Goal: Transaction & Acquisition: Register for event/course

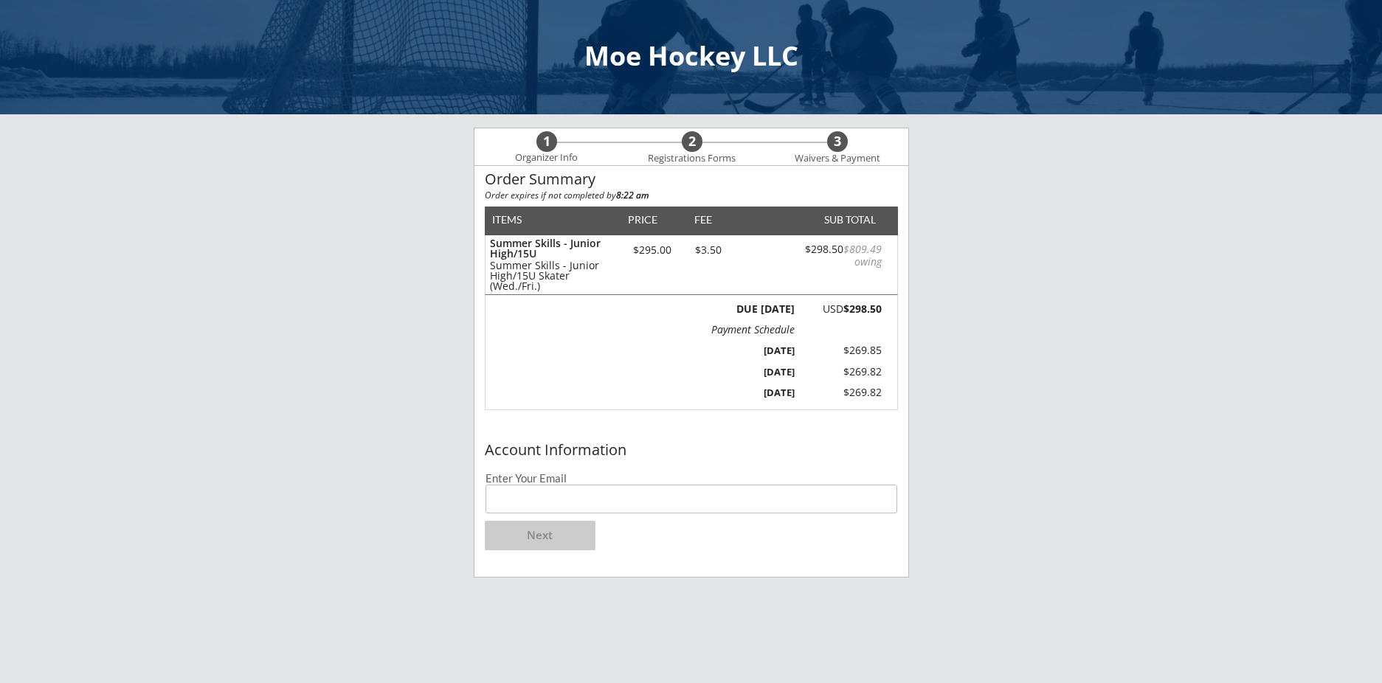
click at [518, 505] on input "email" at bounding box center [692, 499] width 412 height 29
click at [617, 494] on input "[EMAIL_ADDRESS][DOMAIN_NAME]" at bounding box center [692, 499] width 412 height 29
type input "[EMAIL_ADDRESS][DOMAIN_NAME]"
click at [557, 533] on button "Next" at bounding box center [540, 536] width 111 height 30
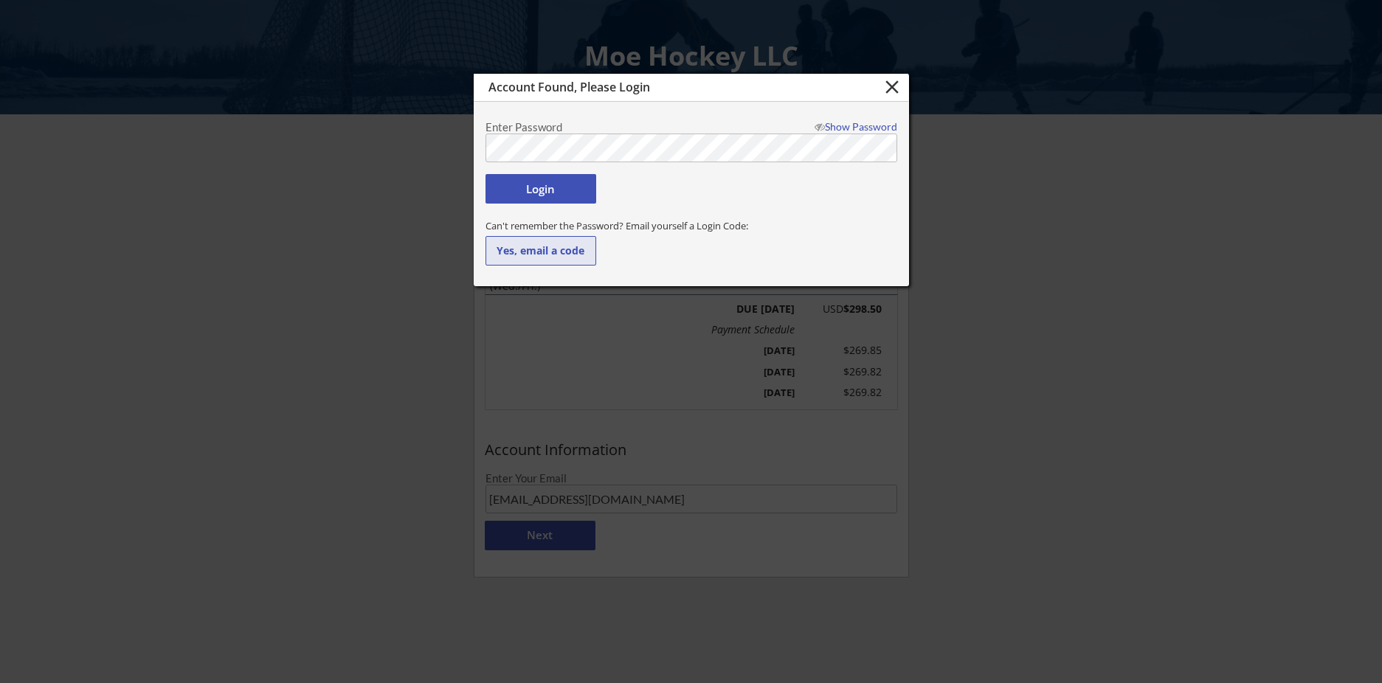
click at [551, 249] on button "Yes, email a code" at bounding box center [541, 251] width 111 height 30
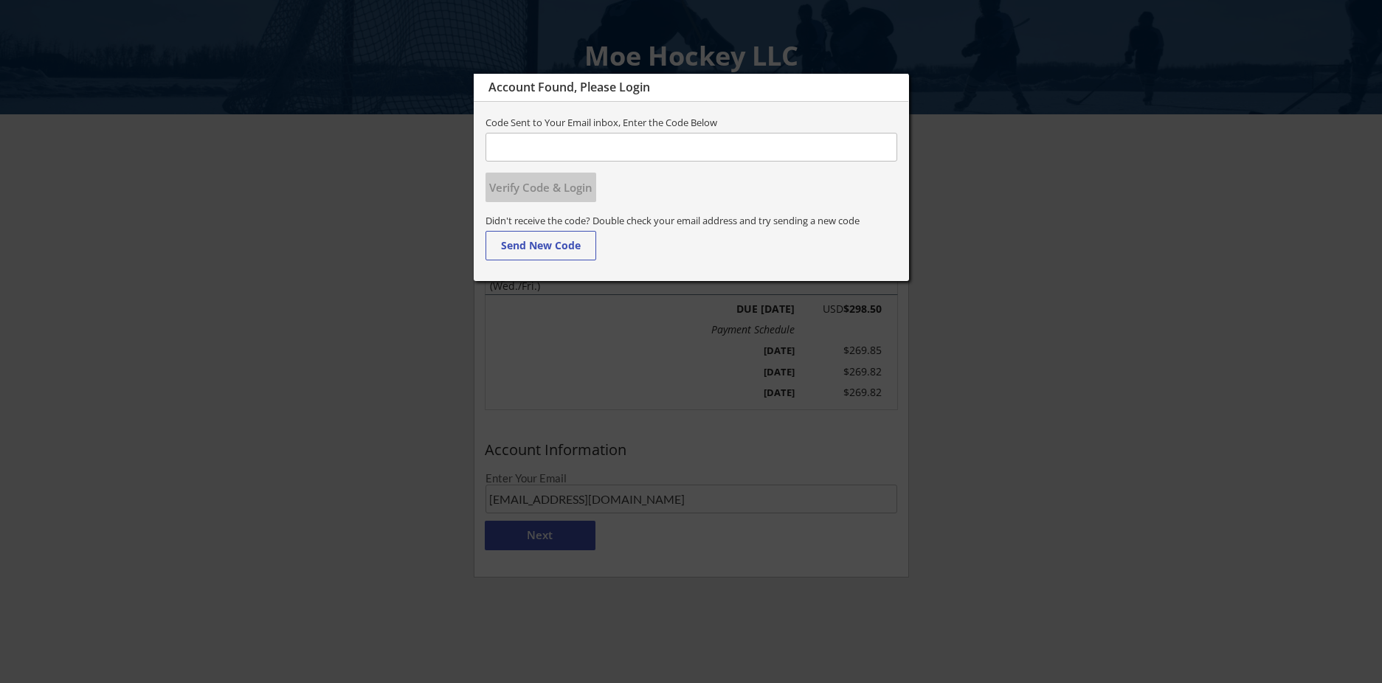
click at [556, 155] on input "input" at bounding box center [692, 147] width 412 height 29
paste input "738361"
type input "738361"
click at [545, 194] on button "Verify Code & Login" at bounding box center [541, 188] width 111 height 30
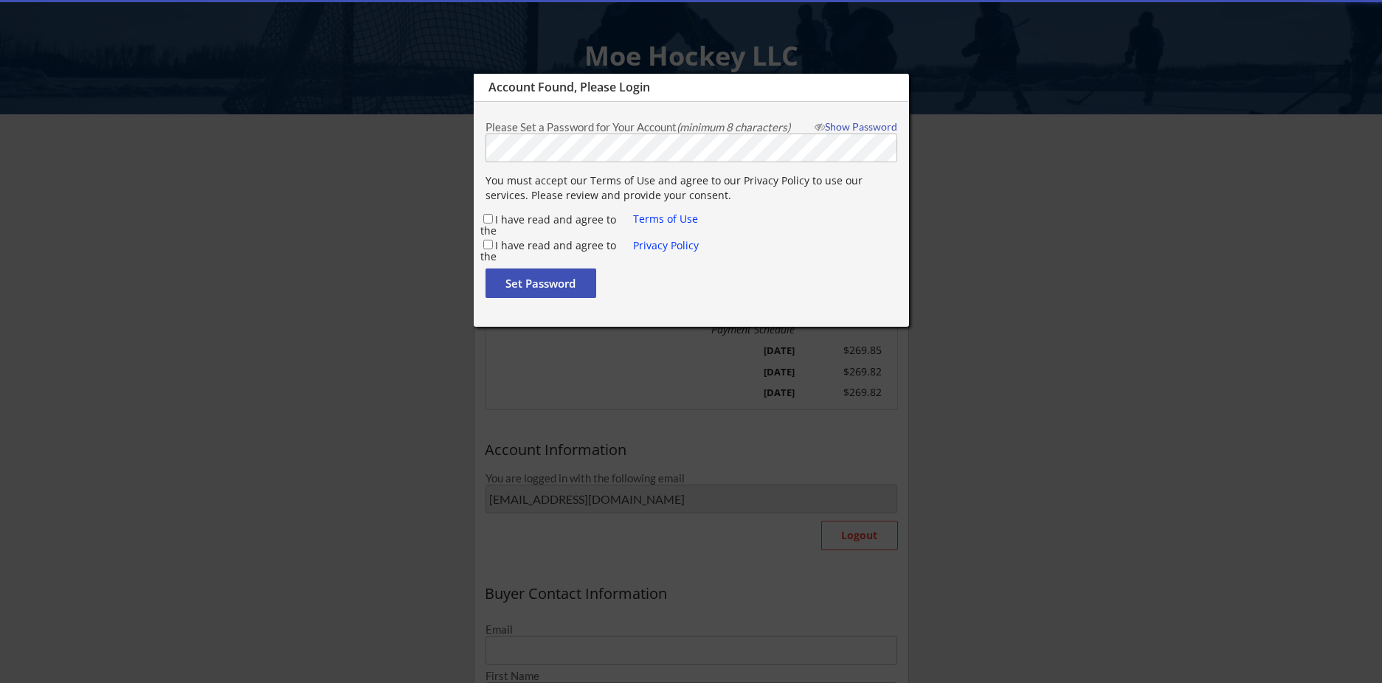
type input "[PERSON_NAME]"
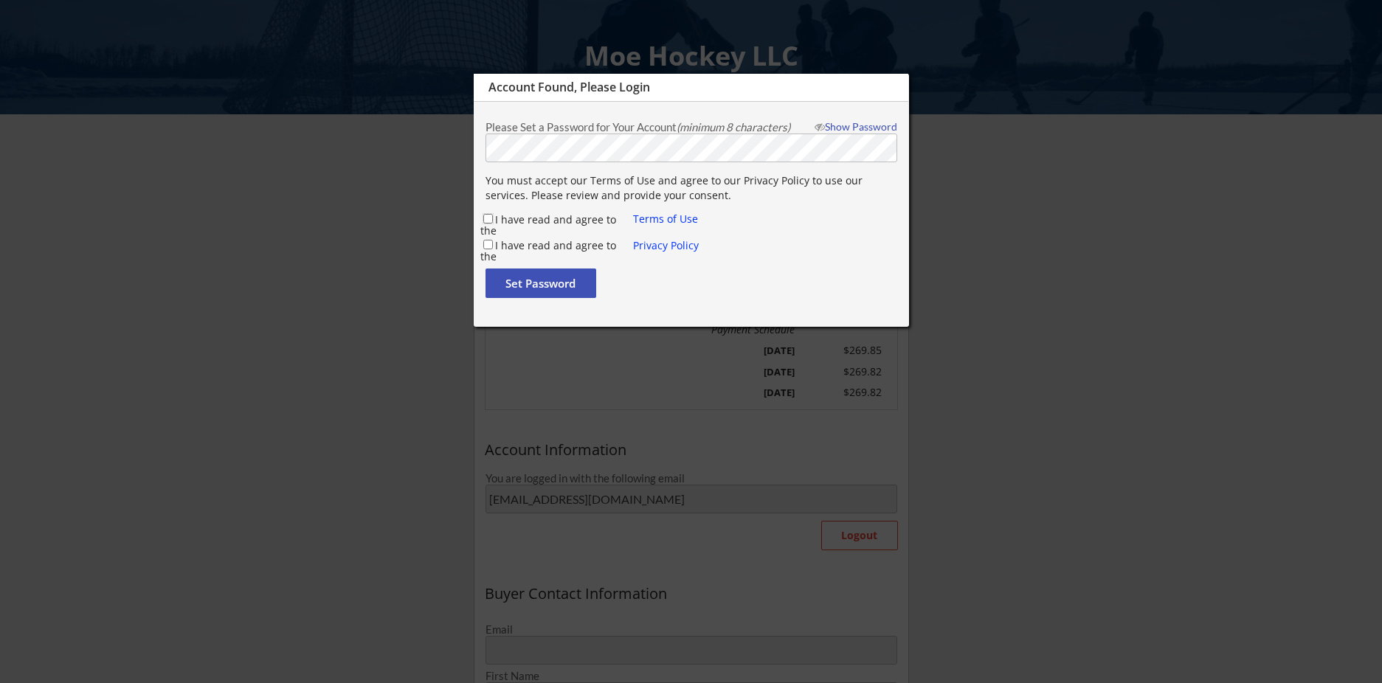
click at [491, 216] on input "I have read and agree to the" at bounding box center [488, 219] width 10 height 10
checkbox input "true"
click at [489, 243] on input "I have read and agree to the" at bounding box center [488, 245] width 10 height 10
checkbox input "true"
click at [529, 287] on button "Set Password" at bounding box center [541, 284] width 111 height 30
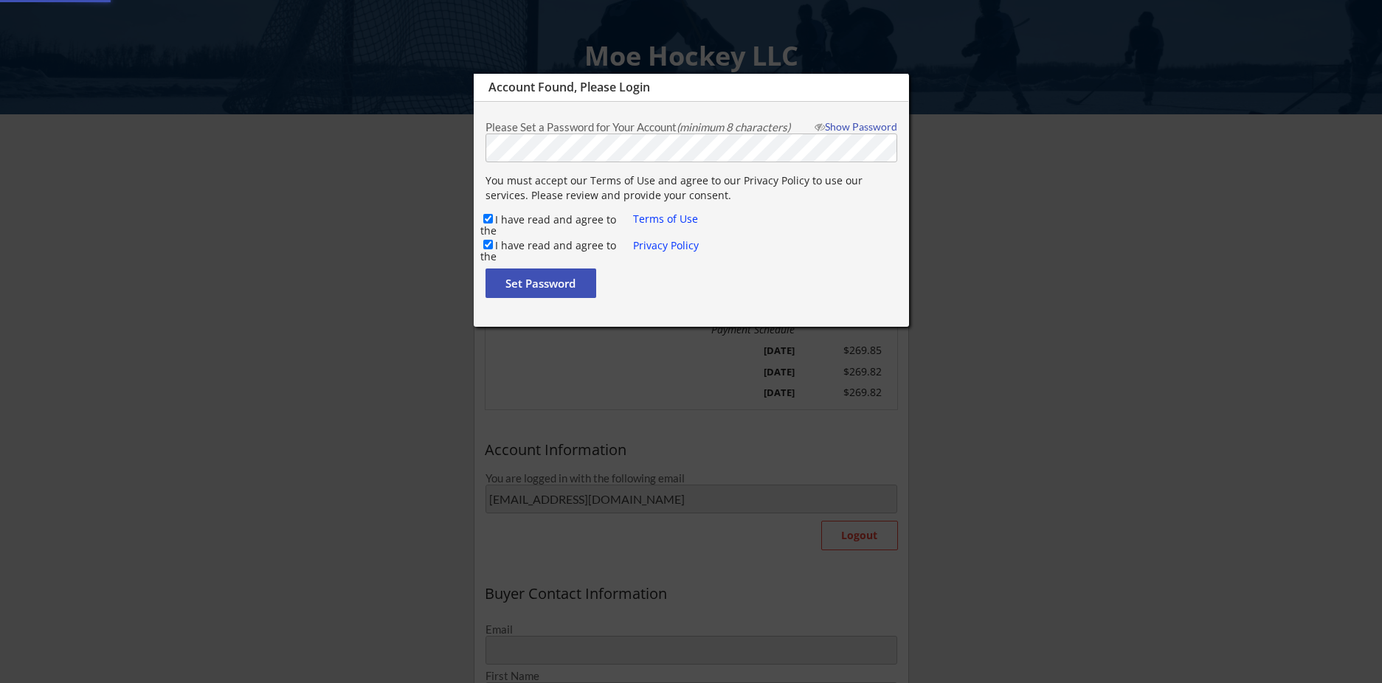
type input "[EMAIL_ADDRESS][DOMAIN_NAME]"
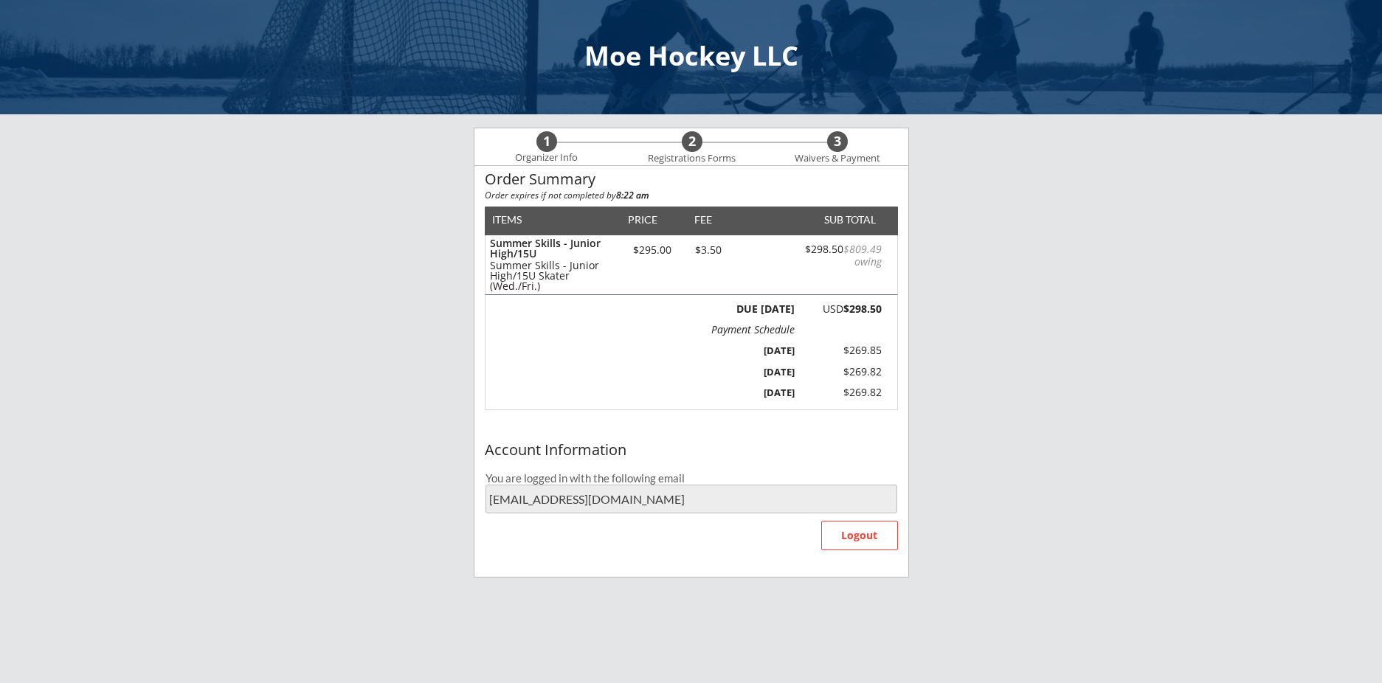
click at [704, 542] on div "Account Information You are logged in with the following email [EMAIL_ADDRESS][…" at bounding box center [691, 506] width 434 height 141
click at [697, 435] on div "Order Summary Order expires if not completed by 8:22 am ITEMS PRICE FEE SUB TOT…" at bounding box center [691, 301] width 434 height 270
click at [667, 545] on div "Account Information You are logged in with the following email [EMAIL_ADDRESS][…" at bounding box center [691, 506] width 434 height 141
click at [660, 421] on div "Order Summary Order expires if not completed by 8:22 am ITEMS PRICE FEE SUB TOT…" at bounding box center [691, 301] width 434 height 270
click at [684, 144] on div "2" at bounding box center [692, 142] width 21 height 16
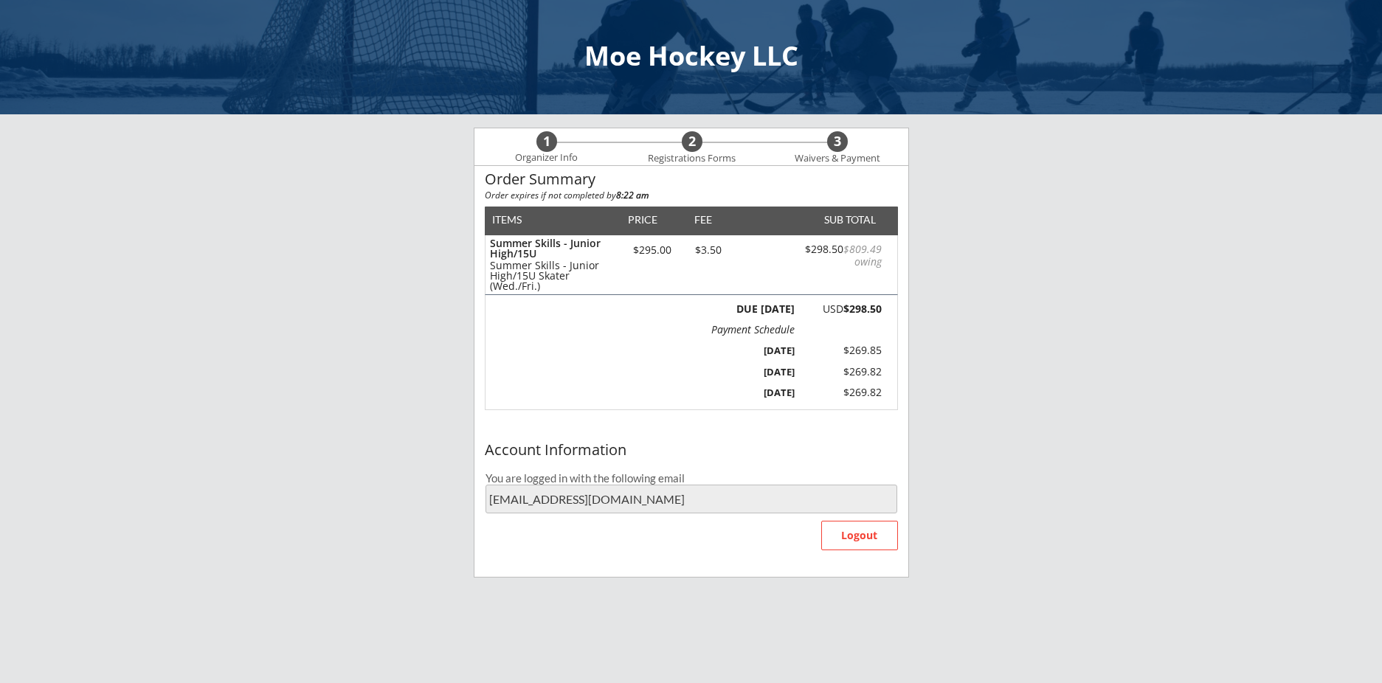
click at [798, 398] on div "[DATE] $269.82" at bounding box center [799, 391] width 166 height 21
click at [1009, 384] on div "Moe Hockey LLC 1 Organizer Info 2 Registrations Forms 3 Waivers & Payment Order…" at bounding box center [691, 431] width 1382 height 863
click at [683, 142] on div "2" at bounding box center [692, 142] width 21 height 16
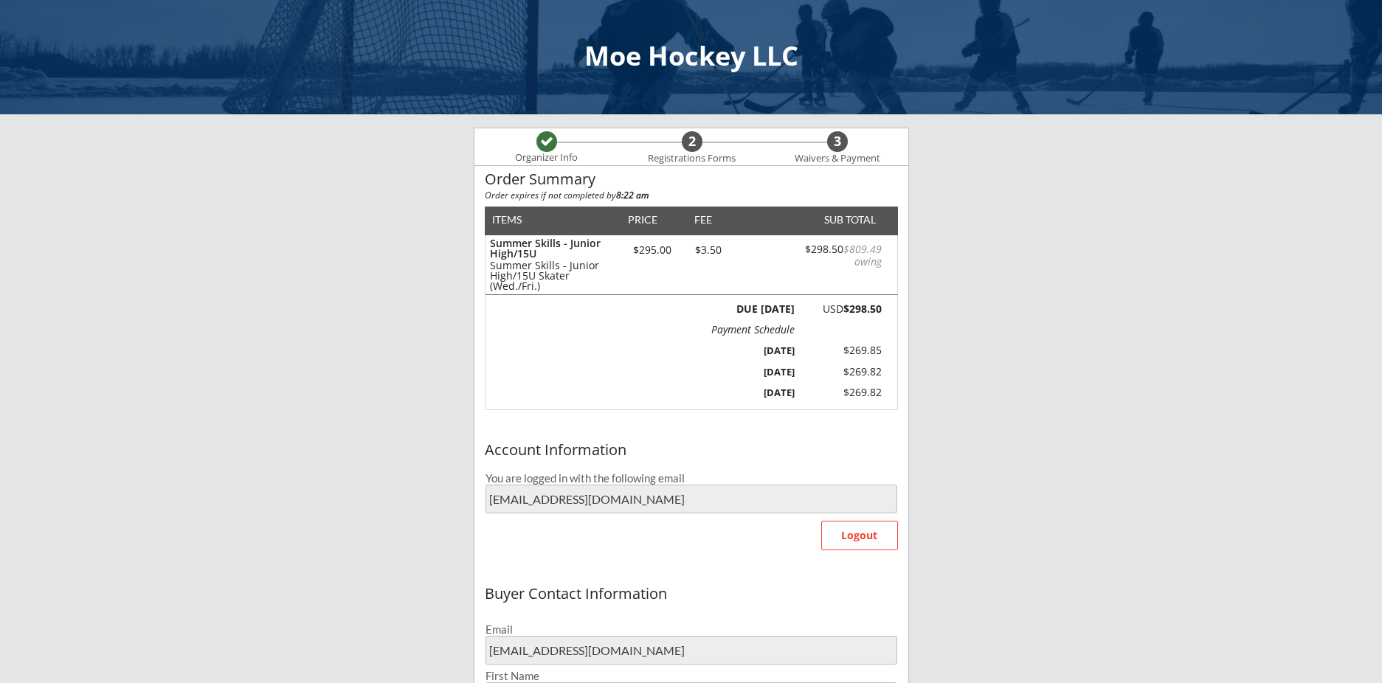
click at [607, 564] on div "Account Information You are logged in with the following email billeckloff@mac.…" at bounding box center [691, 506] width 434 height 141
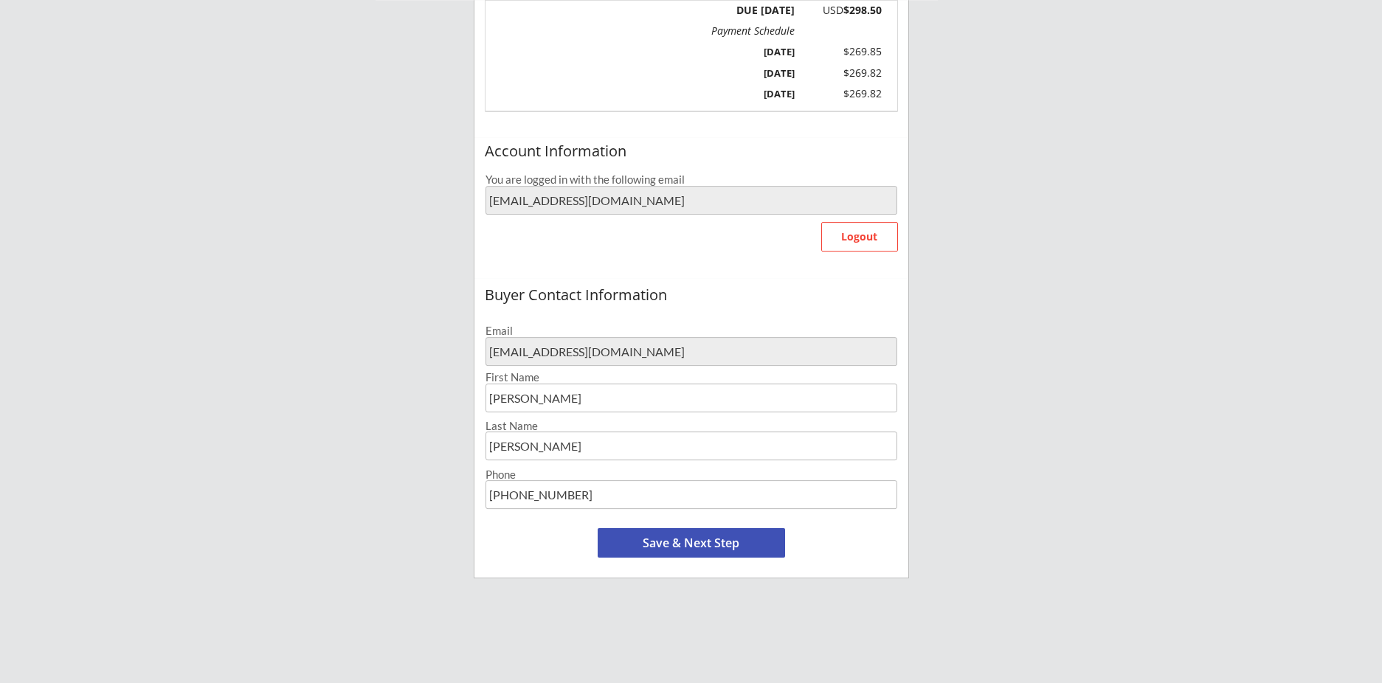
scroll to position [319, 0]
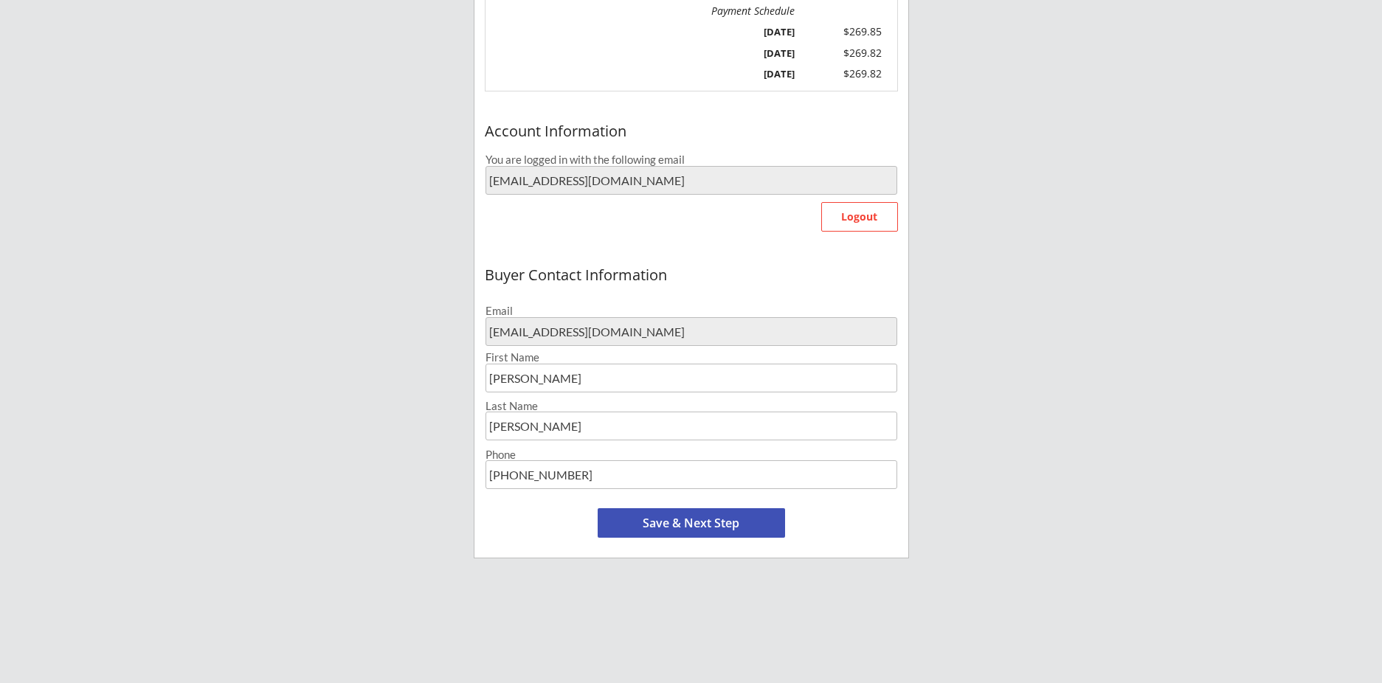
click at [659, 527] on button "Save & Next Step" at bounding box center [691, 523] width 187 height 30
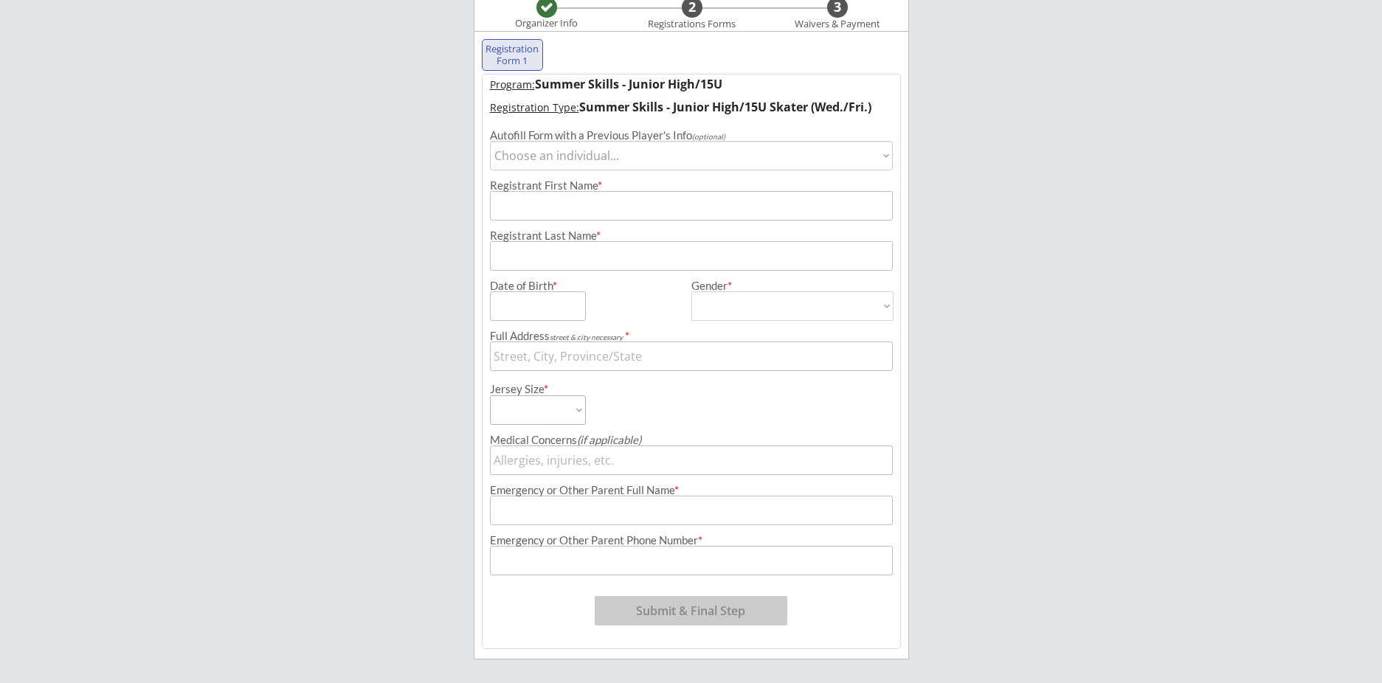
scroll to position [113, 0]
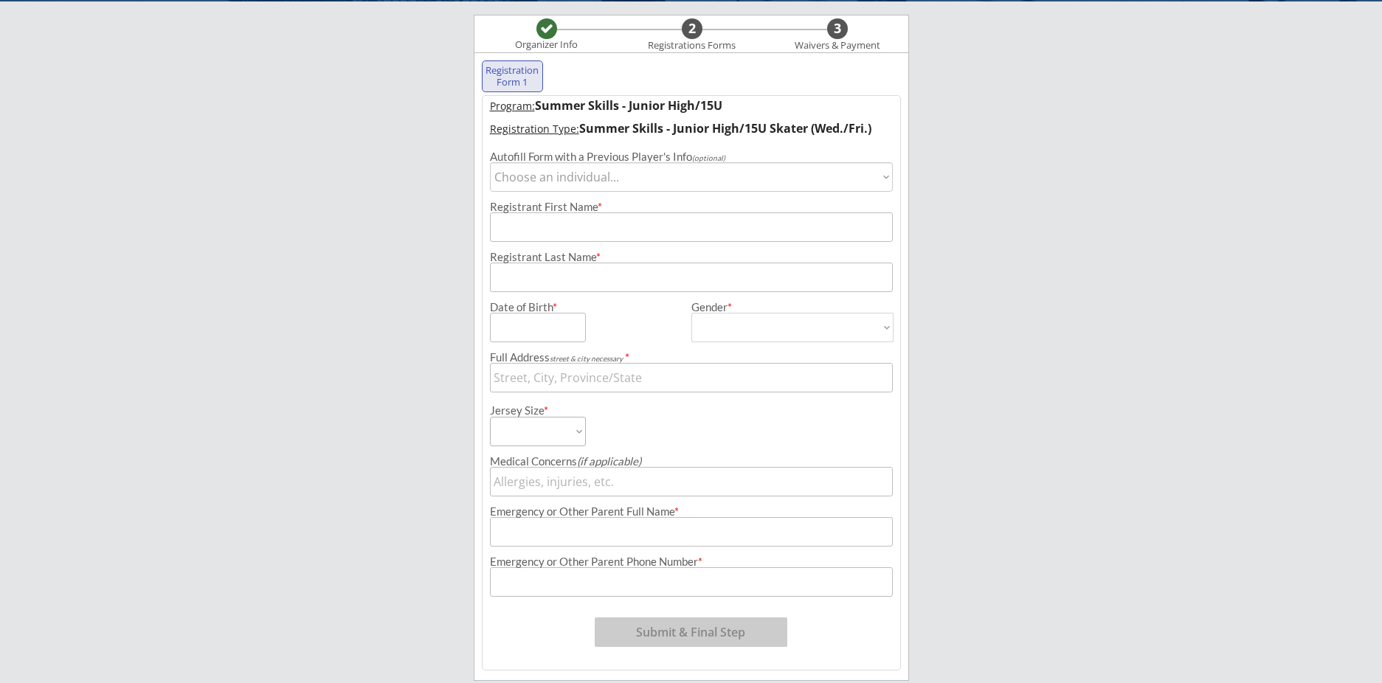
click at [490, 162] on select "Choose an individual... Adrian Eckloff" at bounding box center [691, 177] width 403 height 30
select select ""1348695171700984260__LOOKUP__1711148020131x411812240642277400""
click option "Adrian Eckloff" at bounding box center [0, 0] width 0 height 0
type input "Adrian"
type input "Eckloff"
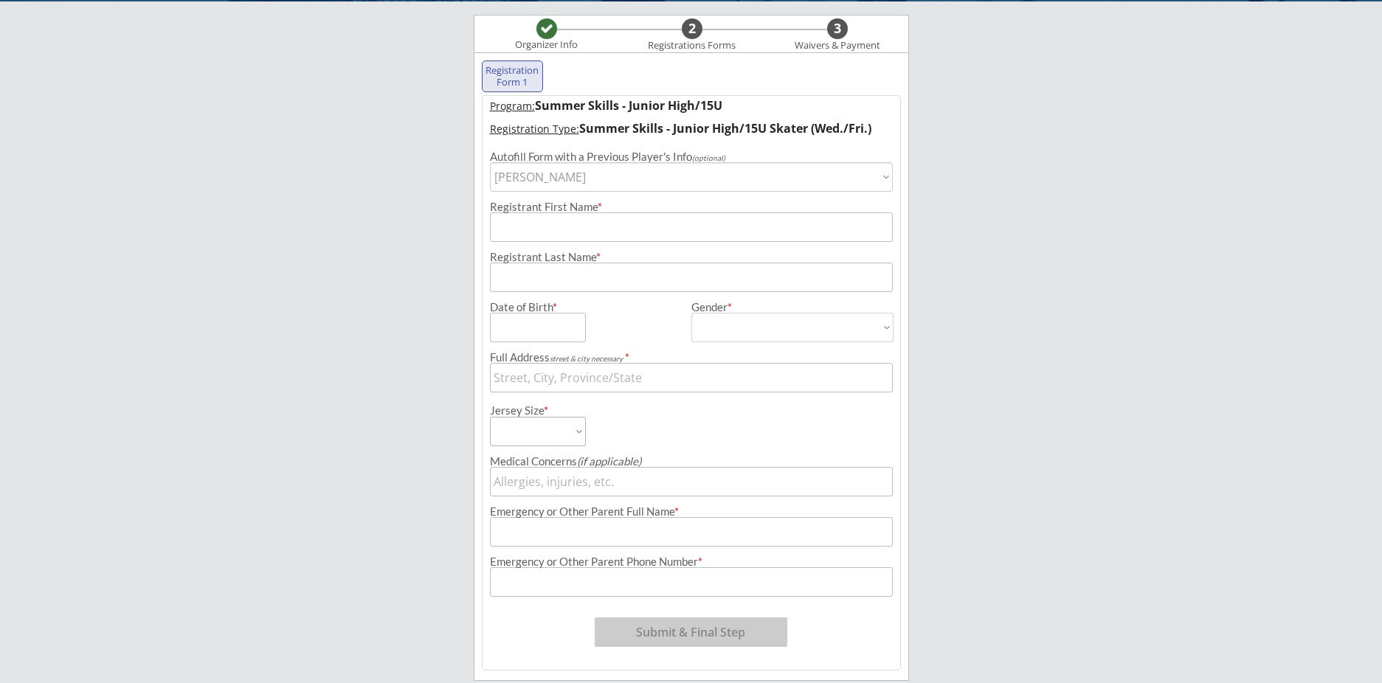
type input "03/14/2012"
type input "3751 Timber Creek Ct, Missouri City, TX 77459, USA"
type input "Female"
select select ""Female""
select select ""Adult Small""
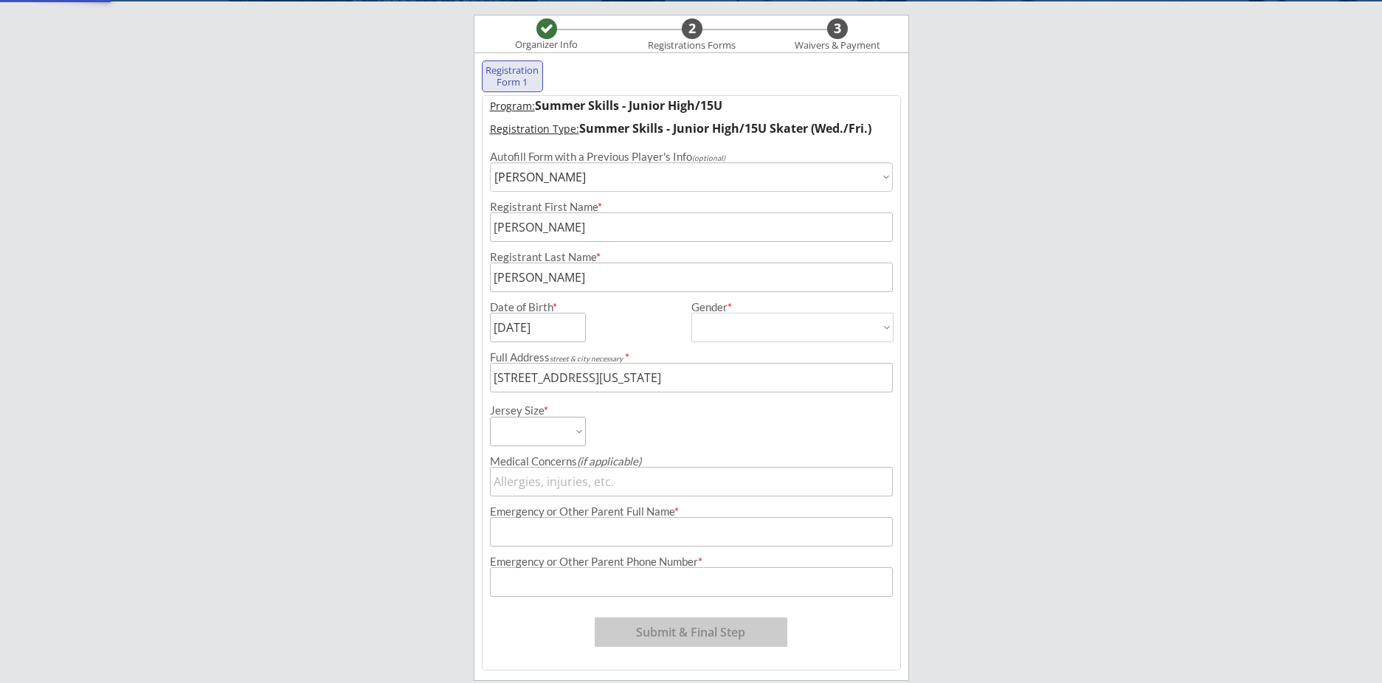
type input "Bill Eckloff"
type input "(612) 867-9036"
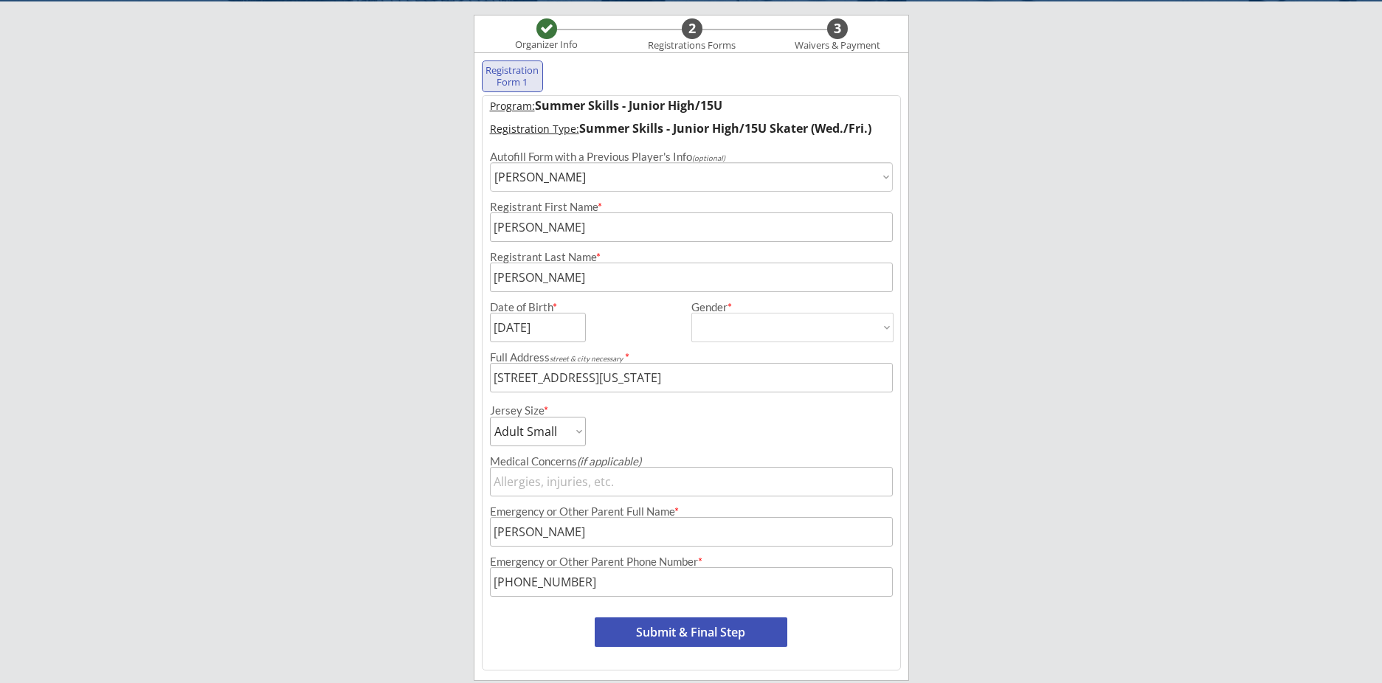
click at [939, 256] on div "Moe Hockey LLC Organizer Info 2 Registrations Forms 3 Waivers & Payment Registr…" at bounding box center [691, 336] width 1382 height 899
click at [741, 381] on input "input" at bounding box center [691, 378] width 403 height 30
drag, startPoint x: 621, startPoint y: 379, endPoint x: 687, endPoint y: 379, distance: 65.7
click at [687, 379] on input "input" at bounding box center [691, 378] width 403 height 30
click at [997, 362] on div "Moe Hockey LLC Organizer Info 2 Registrations Forms 3 Waivers & Payment Registr…" at bounding box center [691, 336] width 1382 height 899
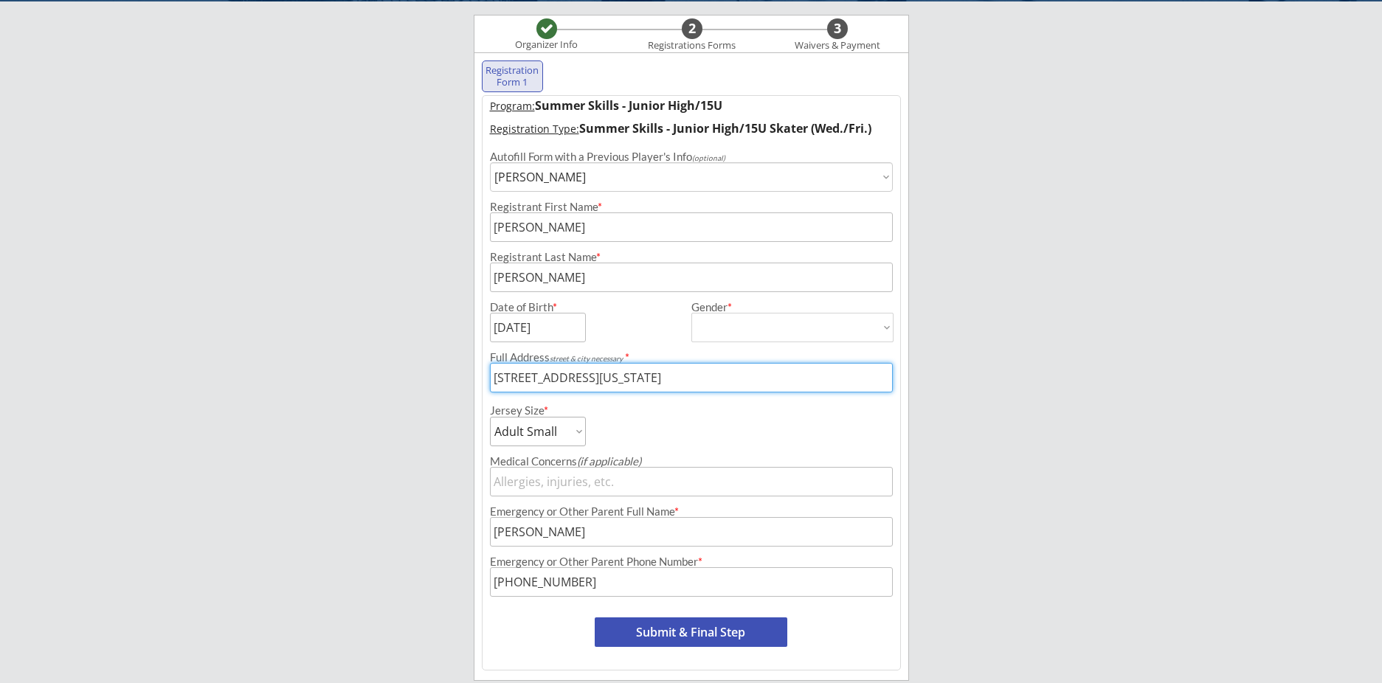
drag, startPoint x: 618, startPoint y: 379, endPoint x: 688, endPoint y: 378, distance: 70.9
click at [688, 378] on input "input" at bounding box center [691, 378] width 403 height 30
type input "3751 Timber Creek Ct, Eau Claire, WI 54701, USA"
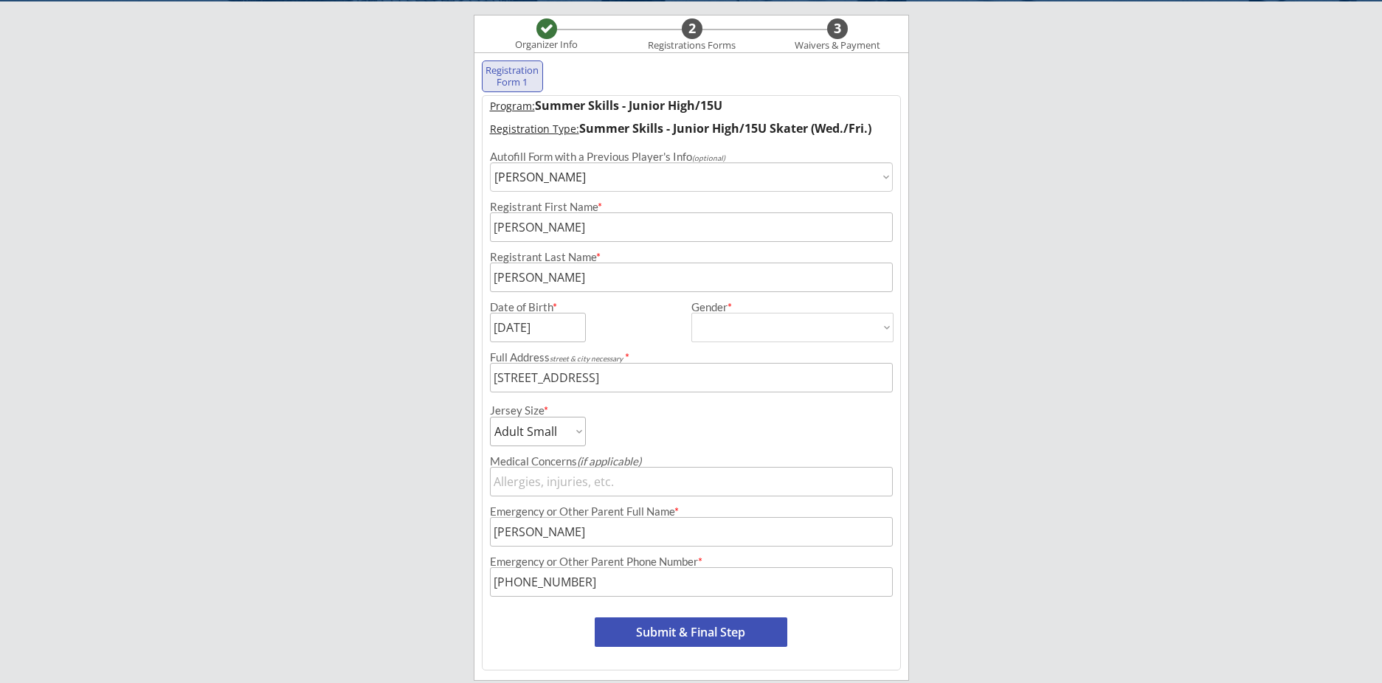
click at [960, 415] on div "Moe Hockey LLC Organizer Info 2 Registrations Forms 3 Waivers & Payment Registr…" at bounding box center [691, 336] width 1382 height 899
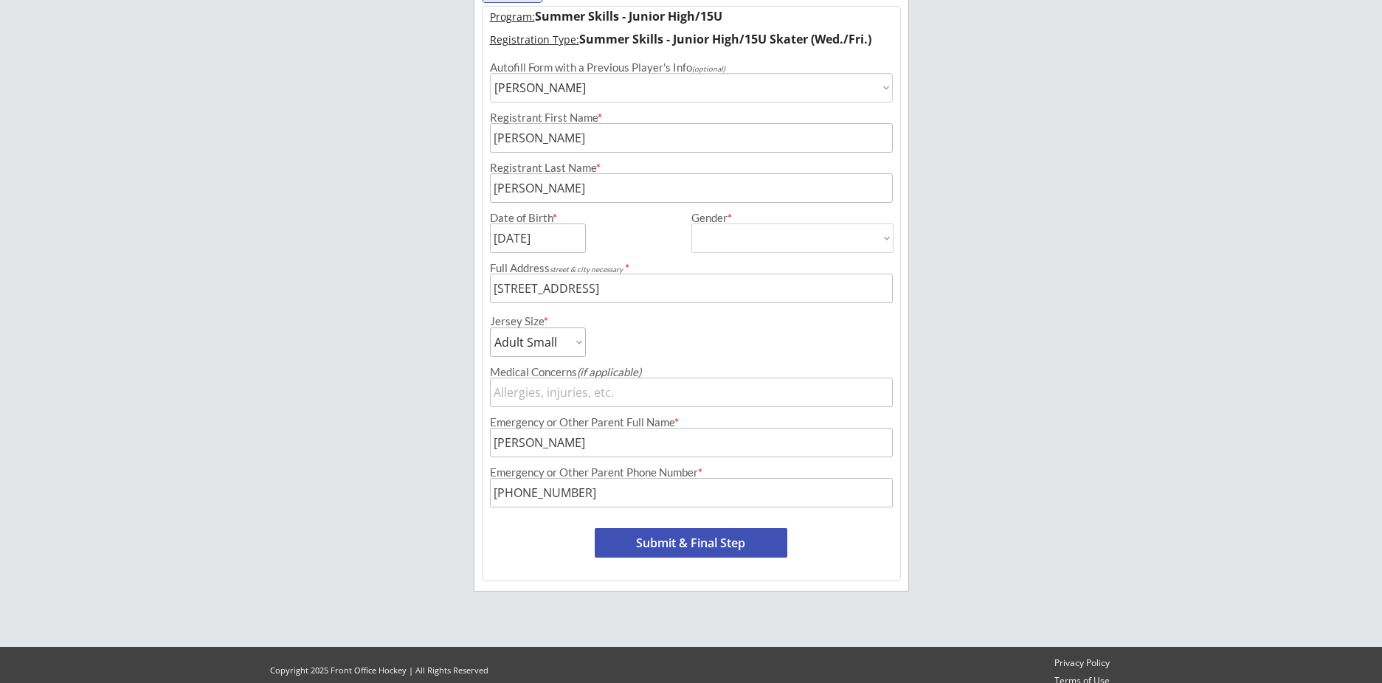
scroll to position [216, 0]
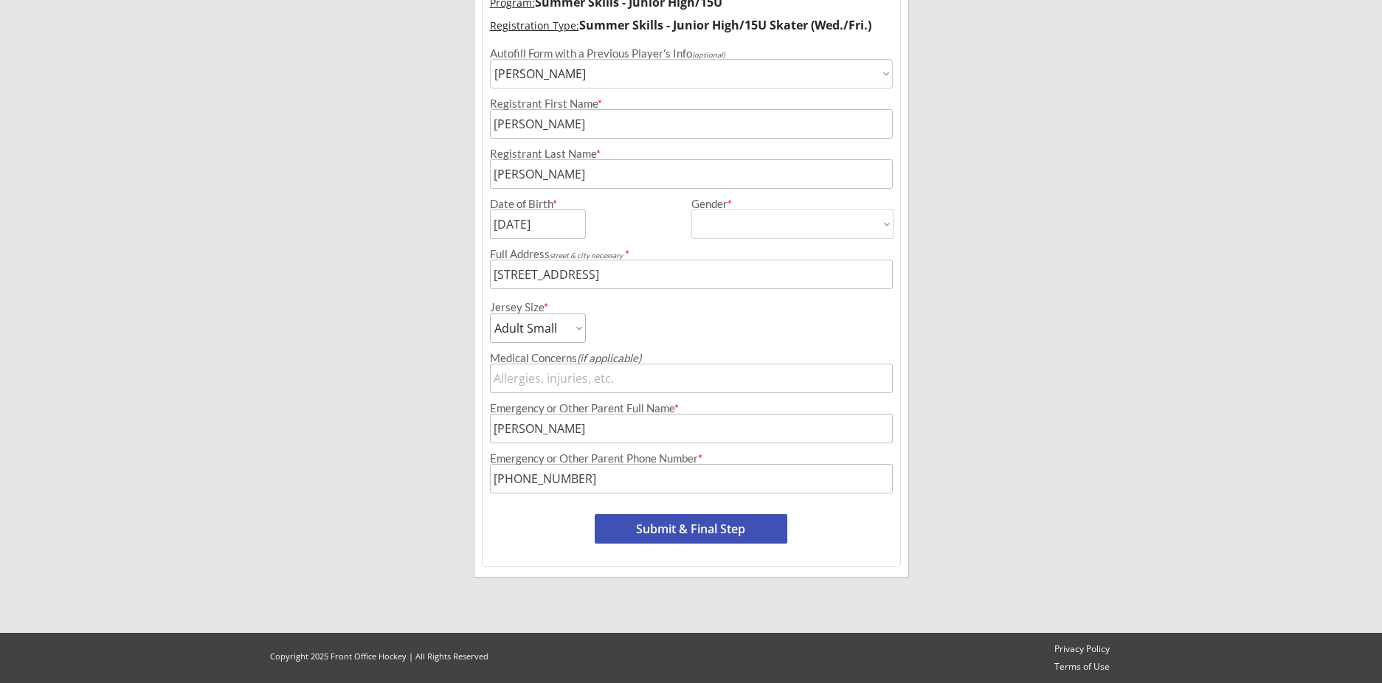
click at [654, 533] on button "Submit & Final Step" at bounding box center [691, 529] width 193 height 30
select select ""Yes, use this card""
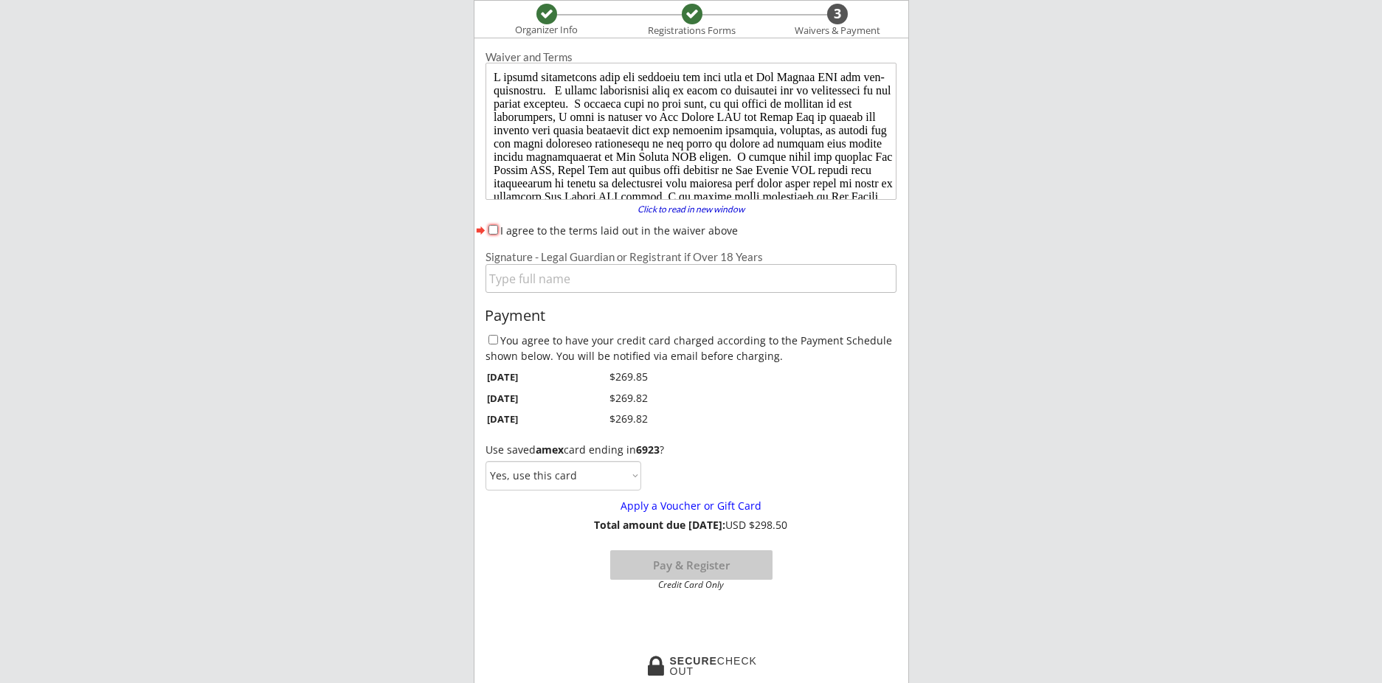
scroll to position [128, 0]
click at [496, 232] on input "I agree to the terms laid out in the waiver above" at bounding box center [493, 230] width 10 height 10
checkbox input "true"
click at [508, 276] on input "input" at bounding box center [691, 278] width 411 height 29
type input "William A Eckloff"
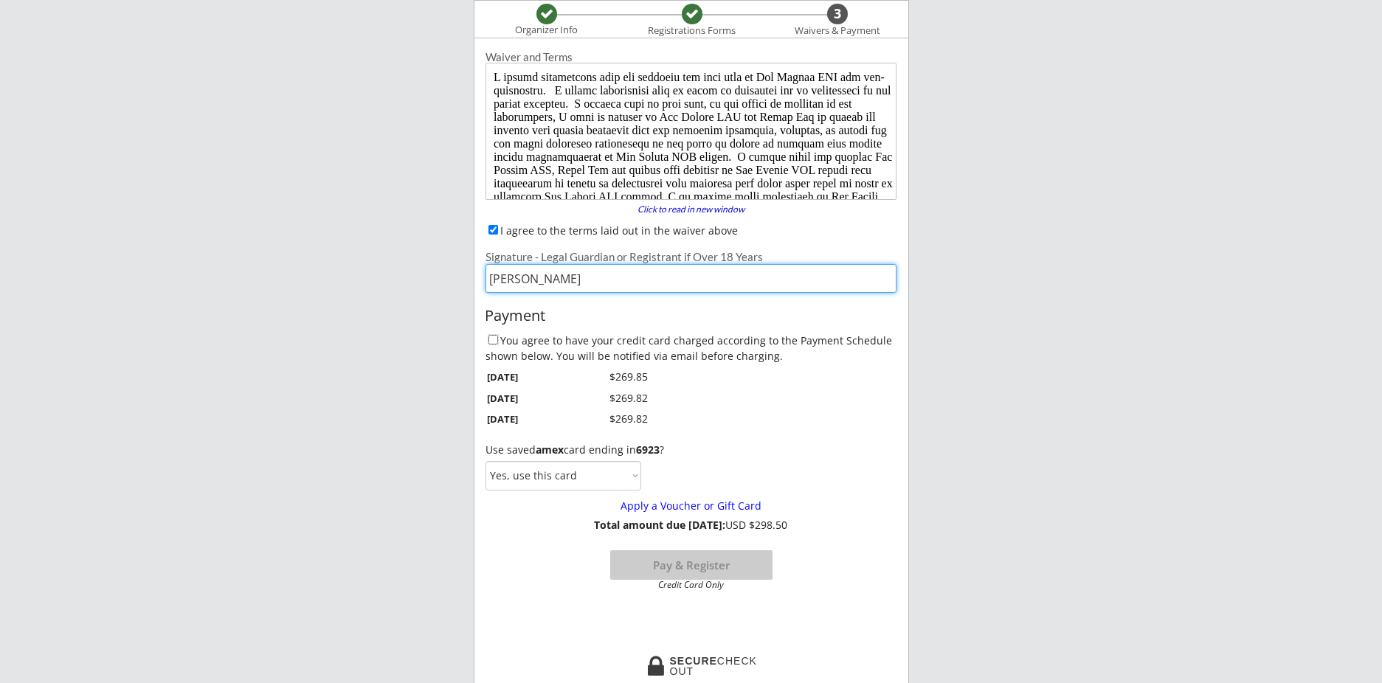
click at [496, 336] on input "You agree to have your credit card charged according to the Payment Schedule sh…" at bounding box center [493, 340] width 10 height 10
checkbox input "true"
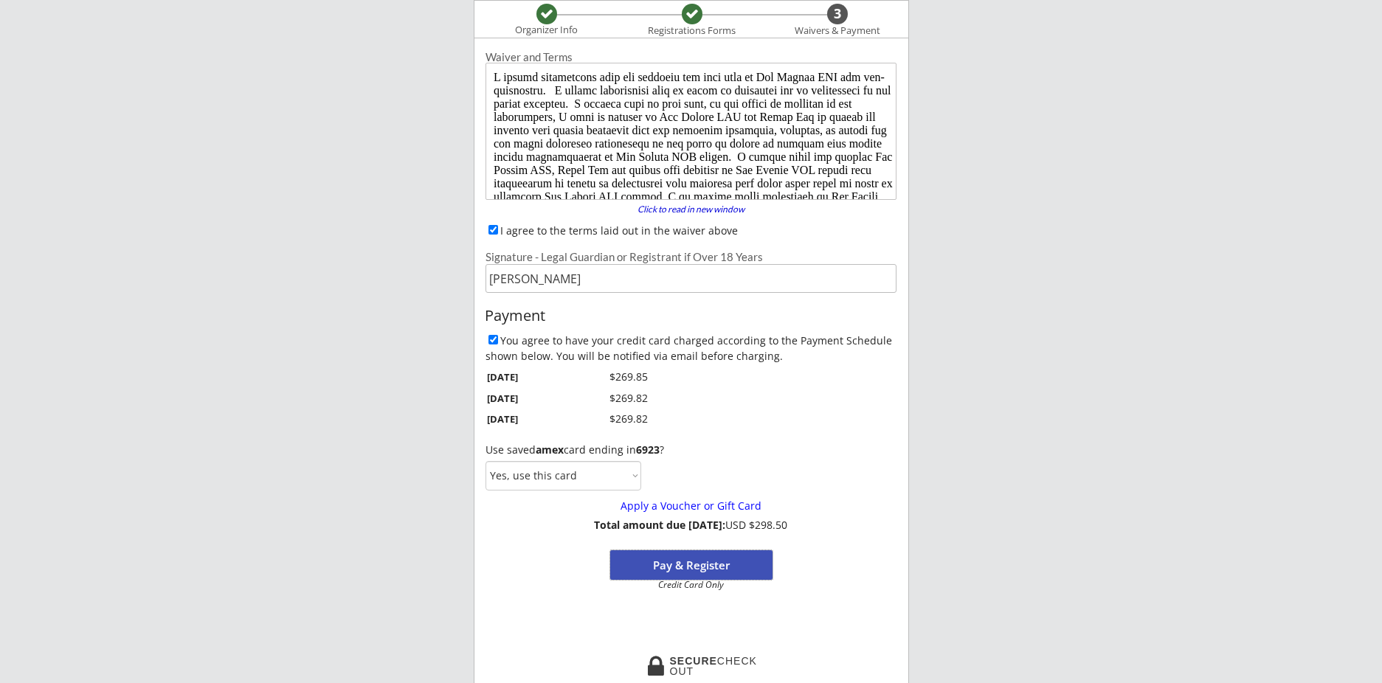
click at [680, 562] on button "Pay & Register" at bounding box center [691, 565] width 162 height 30
